Goal: Find specific page/section

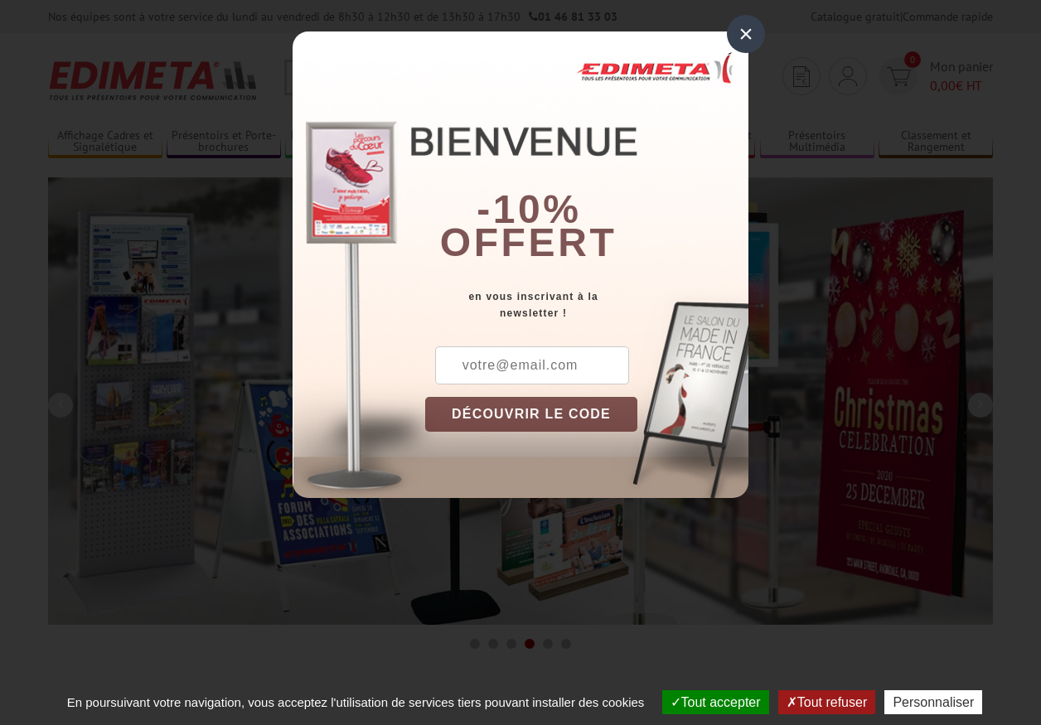
click at [708, 702] on button "Tout accepter" at bounding box center [715, 702] width 107 height 24
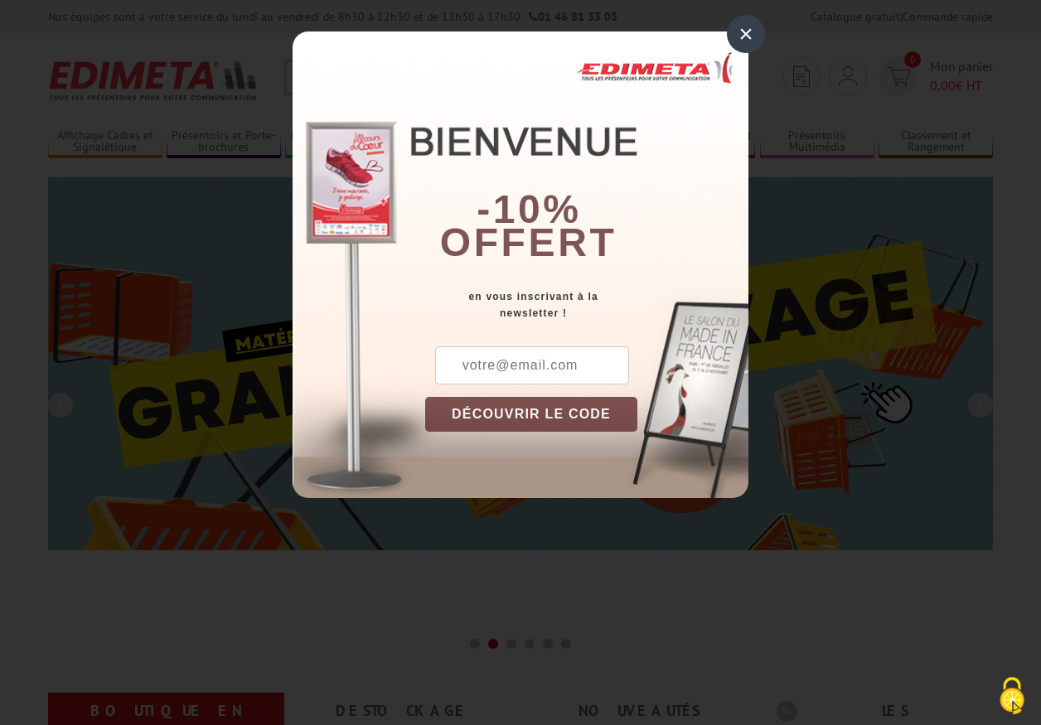
click at [746, 33] on div "×" at bounding box center [746, 34] width 38 height 38
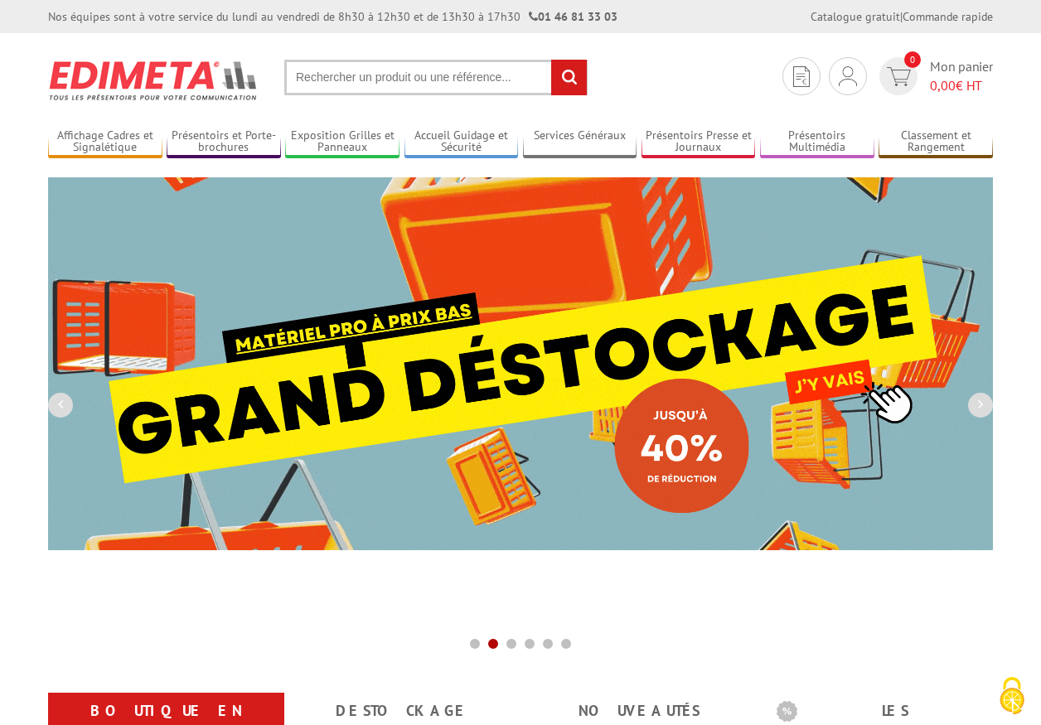
click at [0, 0] on div "Nos équipes sont à votre service du [DATE] au [DATE] de 8h30 à 12h30 et de 13h3…" at bounding box center [520, 16] width 1041 height 33
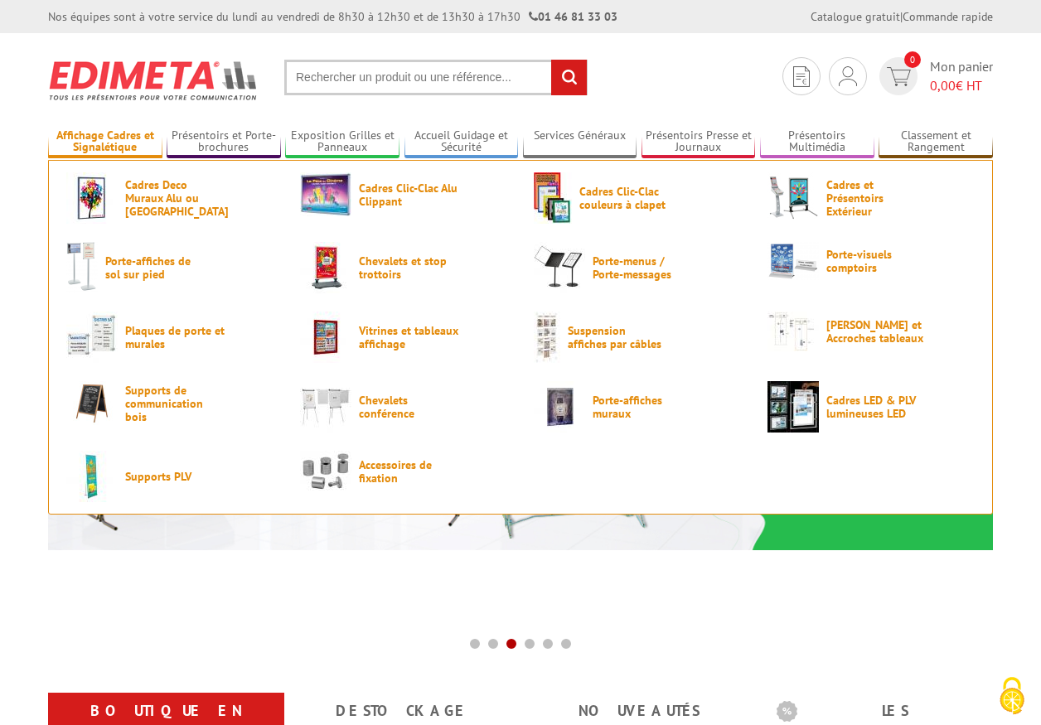
click at [104, 142] on link "Affichage Cadres et Signalétique" at bounding box center [105, 141] width 114 height 27
